Goal: Contribute content: Add original content to the website for others to see

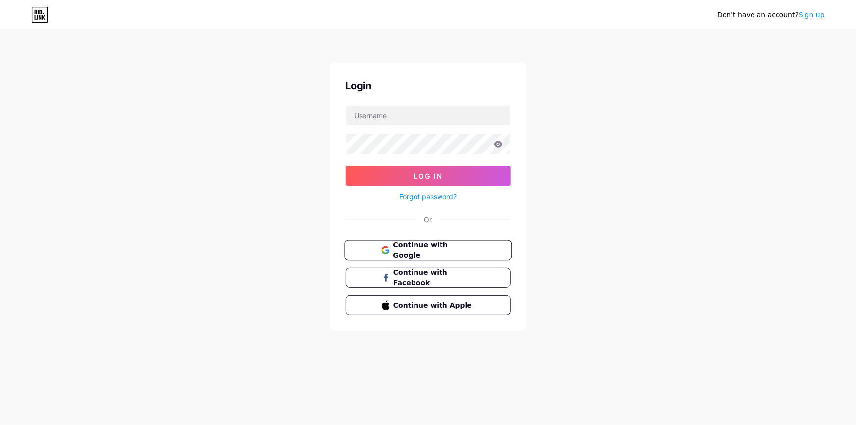
click at [433, 256] on button "Continue with Google" at bounding box center [427, 250] width 167 height 20
click at [463, 254] on button "Continue with Google" at bounding box center [427, 250] width 167 height 20
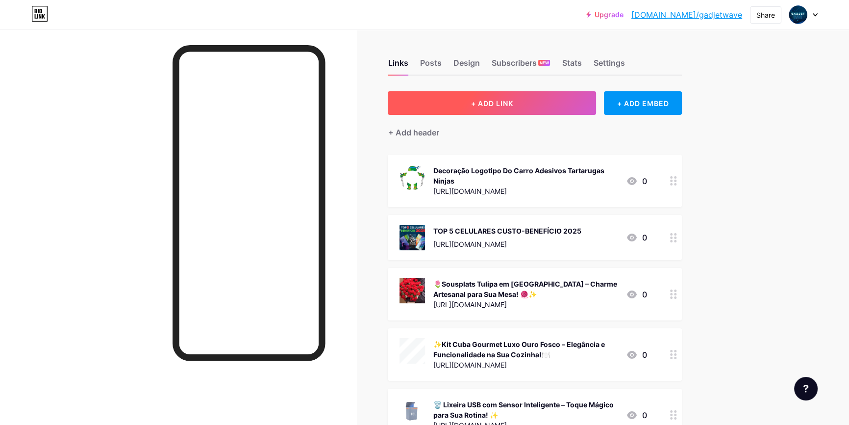
click at [535, 107] on button "+ ADD LINK" at bounding box center [492, 103] width 208 height 24
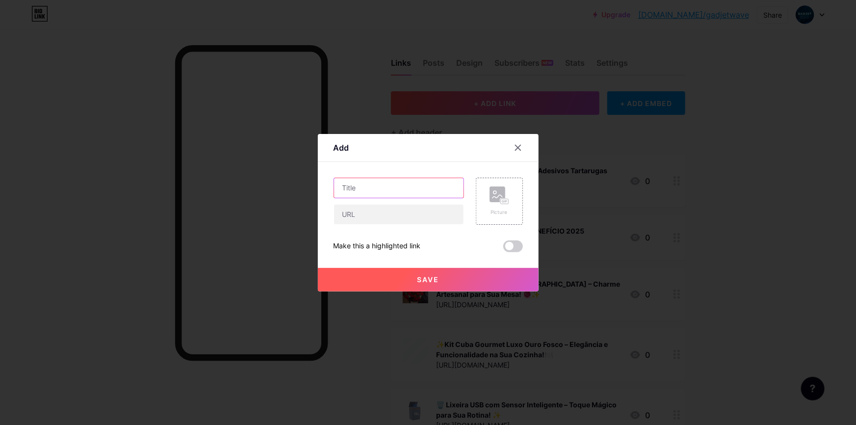
click at [402, 185] on input "text" at bounding box center [398, 188] width 129 height 20
click at [446, 187] on input "text" at bounding box center [398, 188] width 129 height 20
paste input "⚔️ Adesivo Guerreiro VW – Transforme o Logo do Seu Carro em Estilo Único! 🚗✨"
type input "⚔️ Adesivo Guerreiro VW – Transforme o Logo do Seu Carro em Estilo Único! 🚗✨"
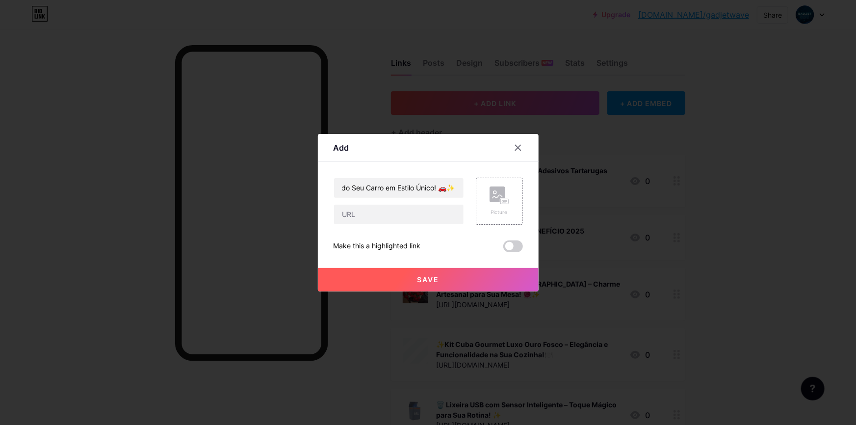
scroll to position [0, 0]
click at [450, 214] on input "text" at bounding box center [398, 214] width 129 height 20
paste input "https://shopee.com.br/product/758995574/21998274316/"
type input "https://shopee.com.br/product/758995574/21998274316/"
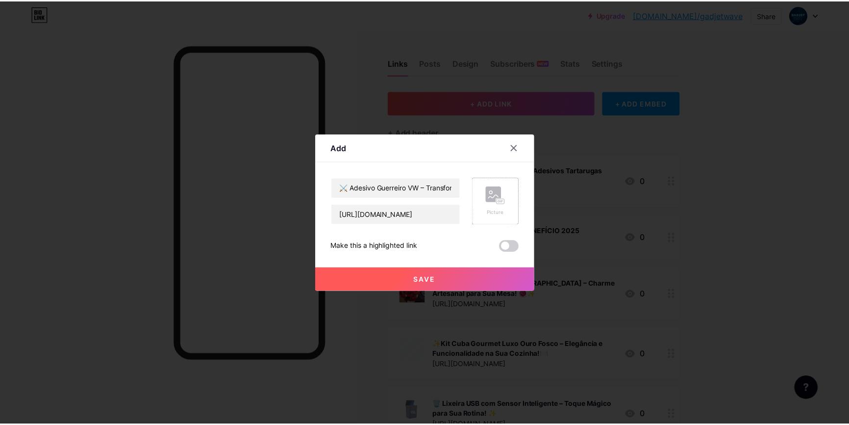
scroll to position [0, 0]
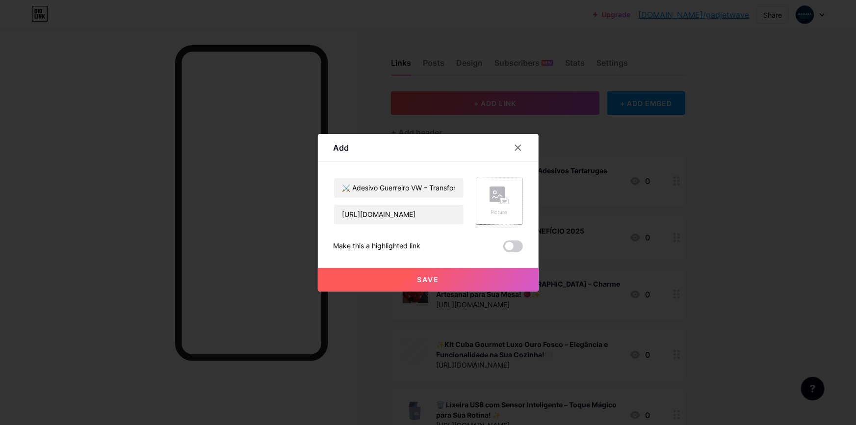
click at [498, 194] on rect at bounding box center [497, 194] width 16 height 16
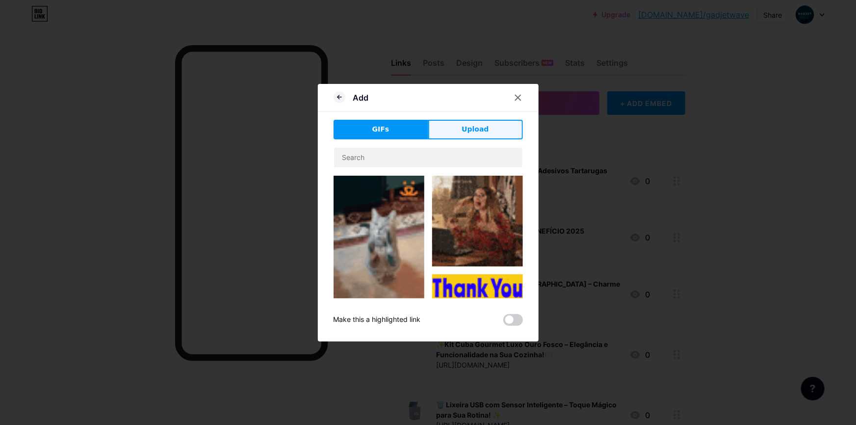
click at [472, 127] on span "Upload" at bounding box center [474, 129] width 27 height 10
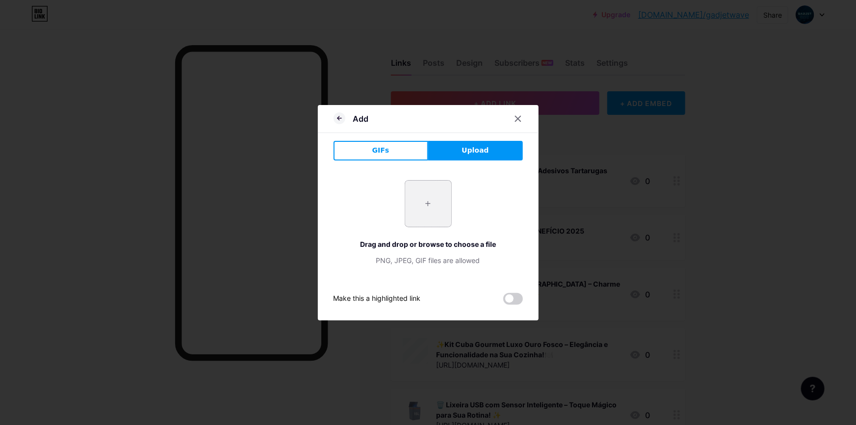
click at [426, 204] on input "file" at bounding box center [428, 203] width 46 height 46
type input "C:\fakepath\2adsd.png"
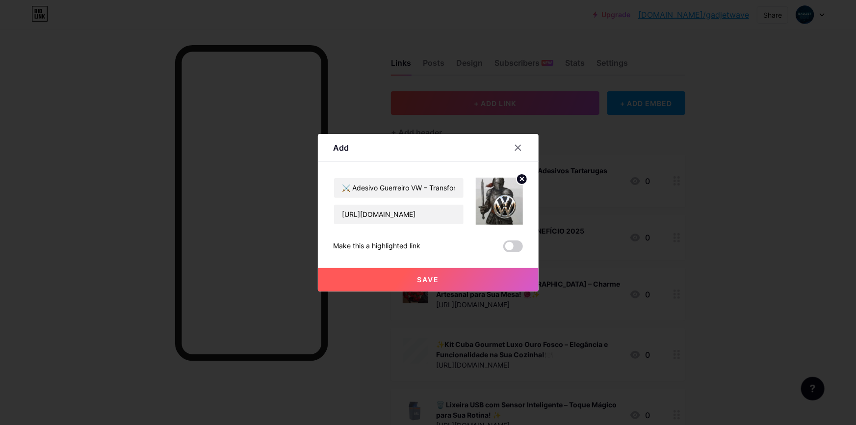
click at [457, 276] on button "Save" at bounding box center [428, 280] width 221 height 24
